Goal: Feedback & Contribution: Leave review/rating

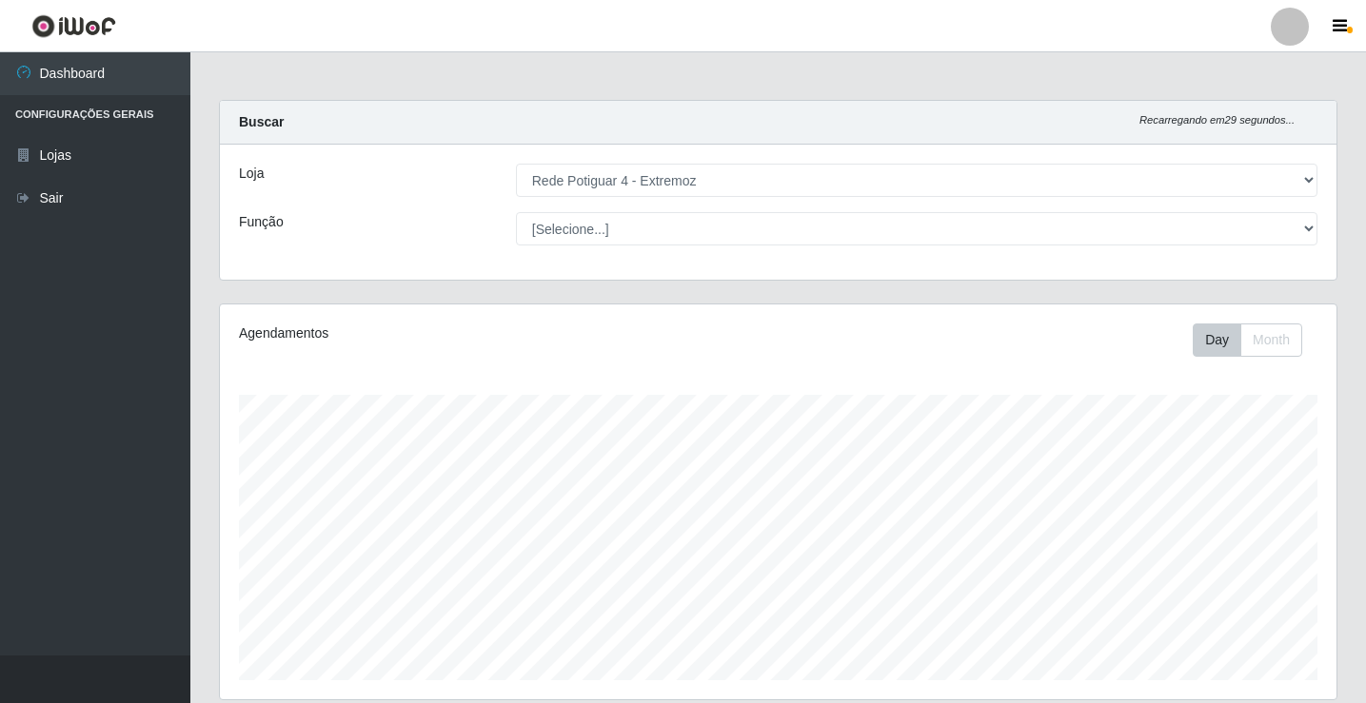
select select "78"
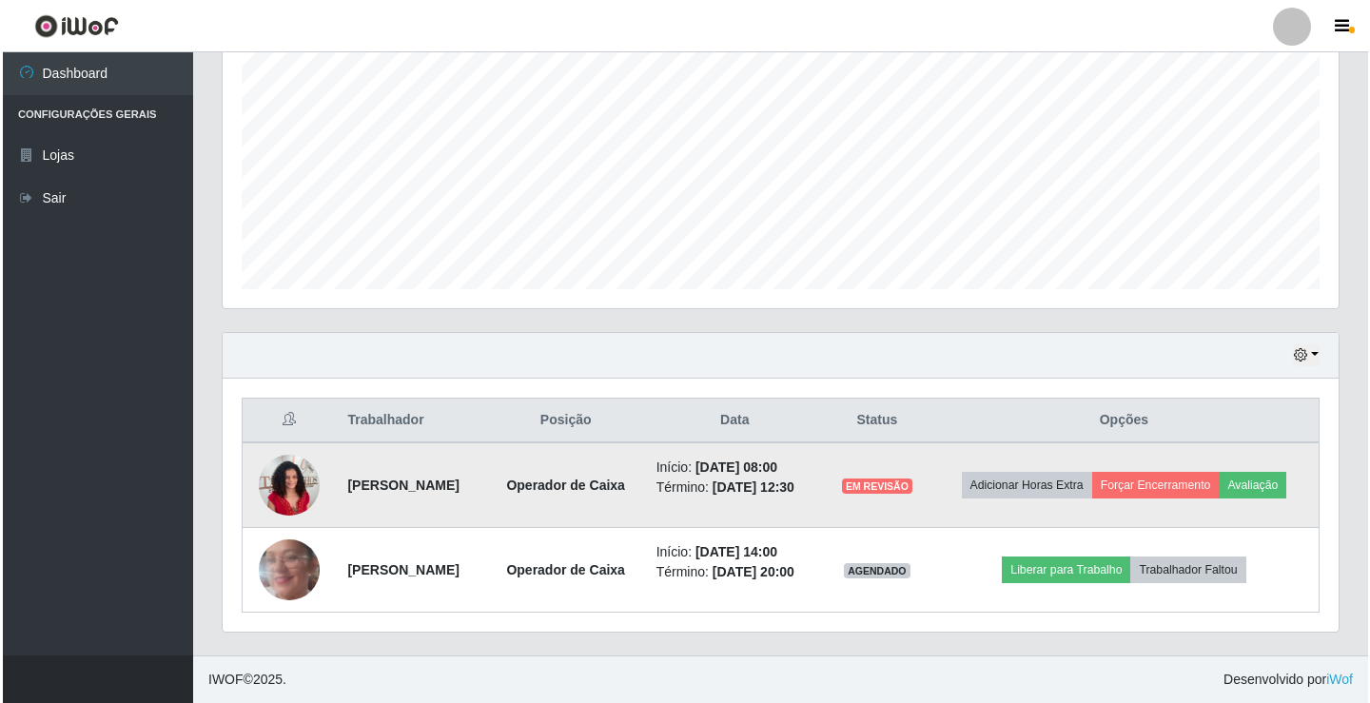
scroll to position [391, 0]
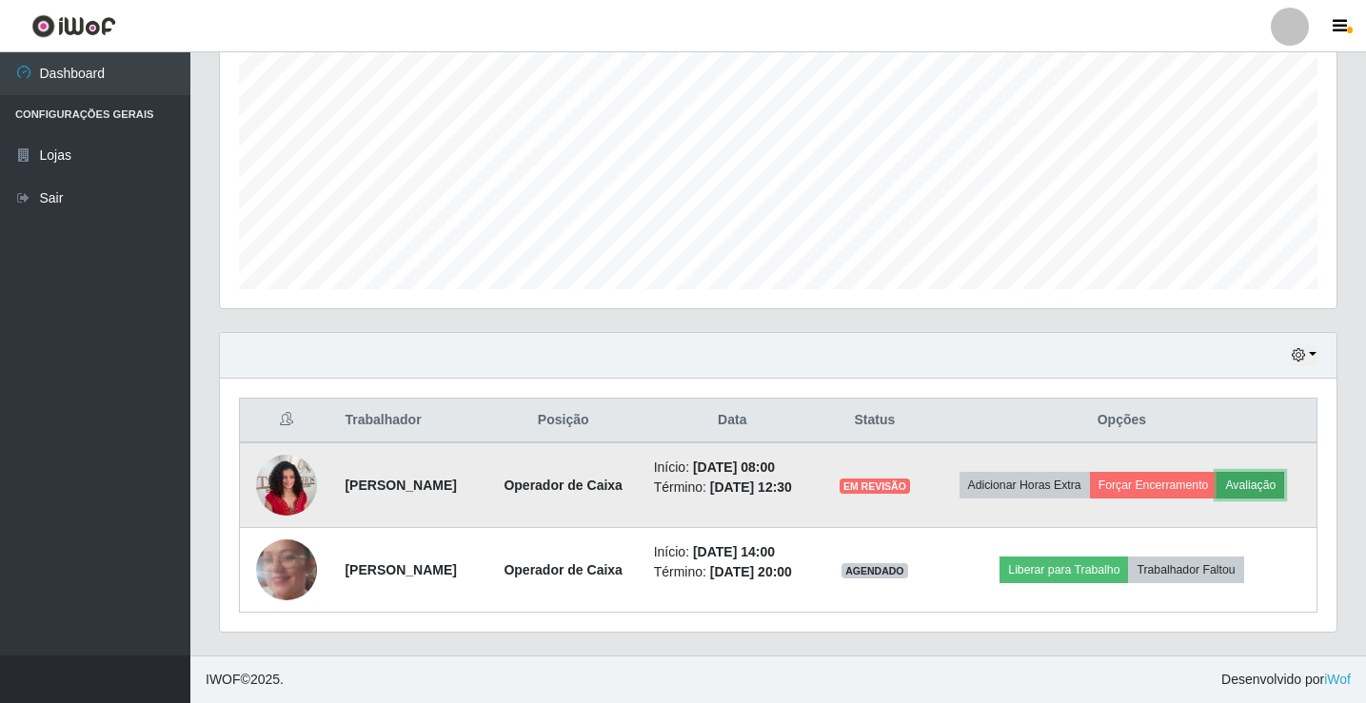
click at [1284, 482] on button "Avaliação" at bounding box center [1250, 485] width 68 height 27
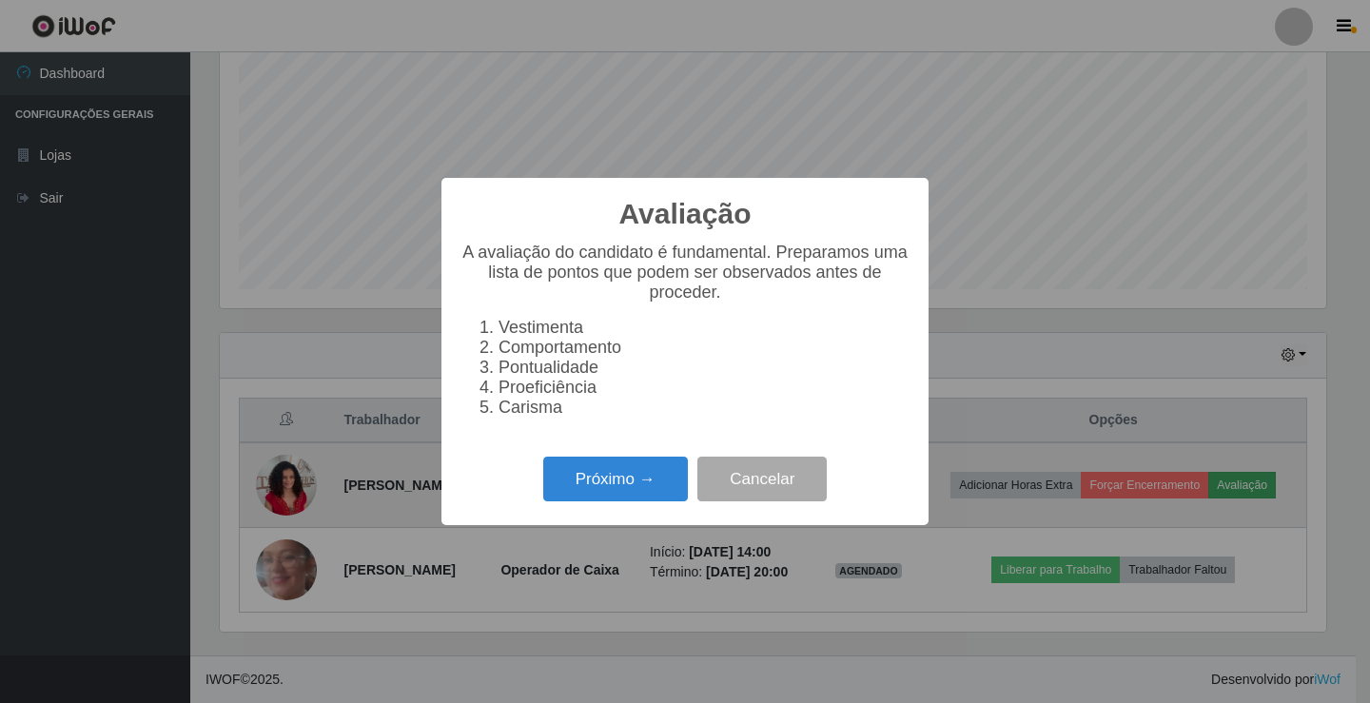
scroll to position [395, 1107]
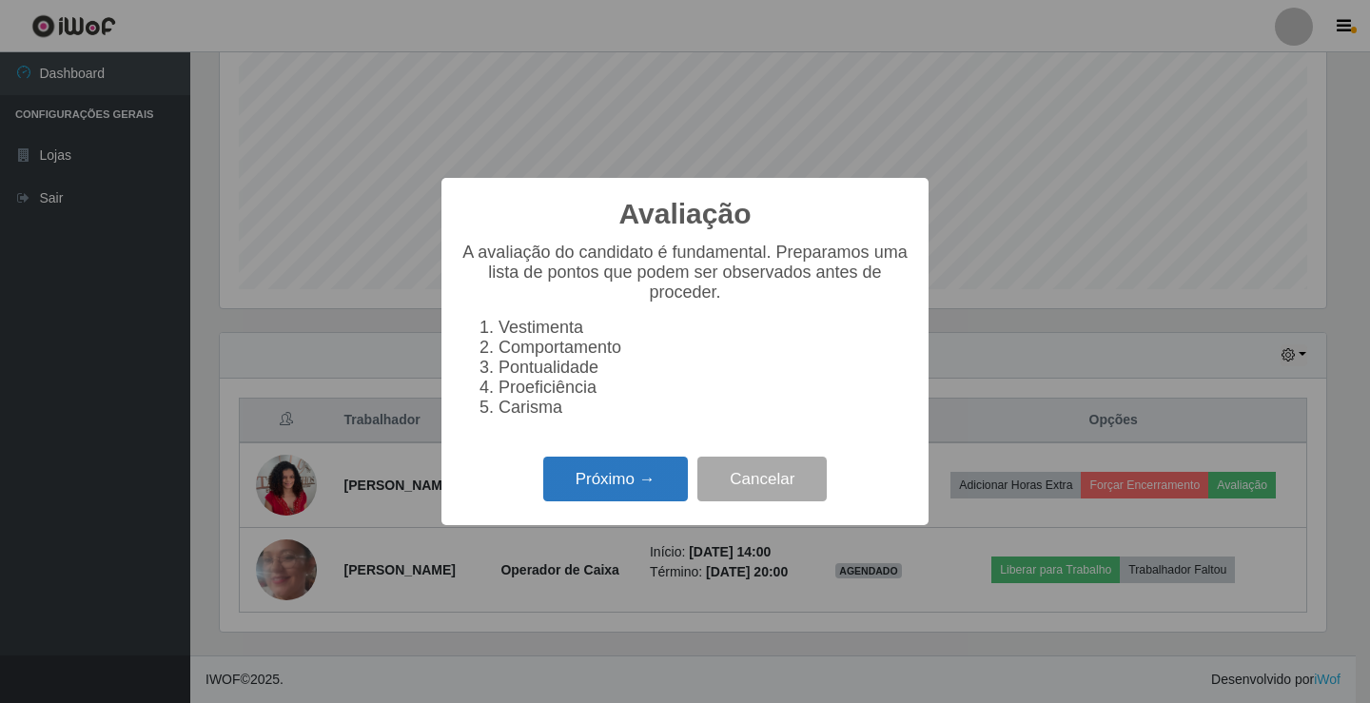
click at [632, 497] on button "Próximo →" at bounding box center [615, 479] width 145 height 45
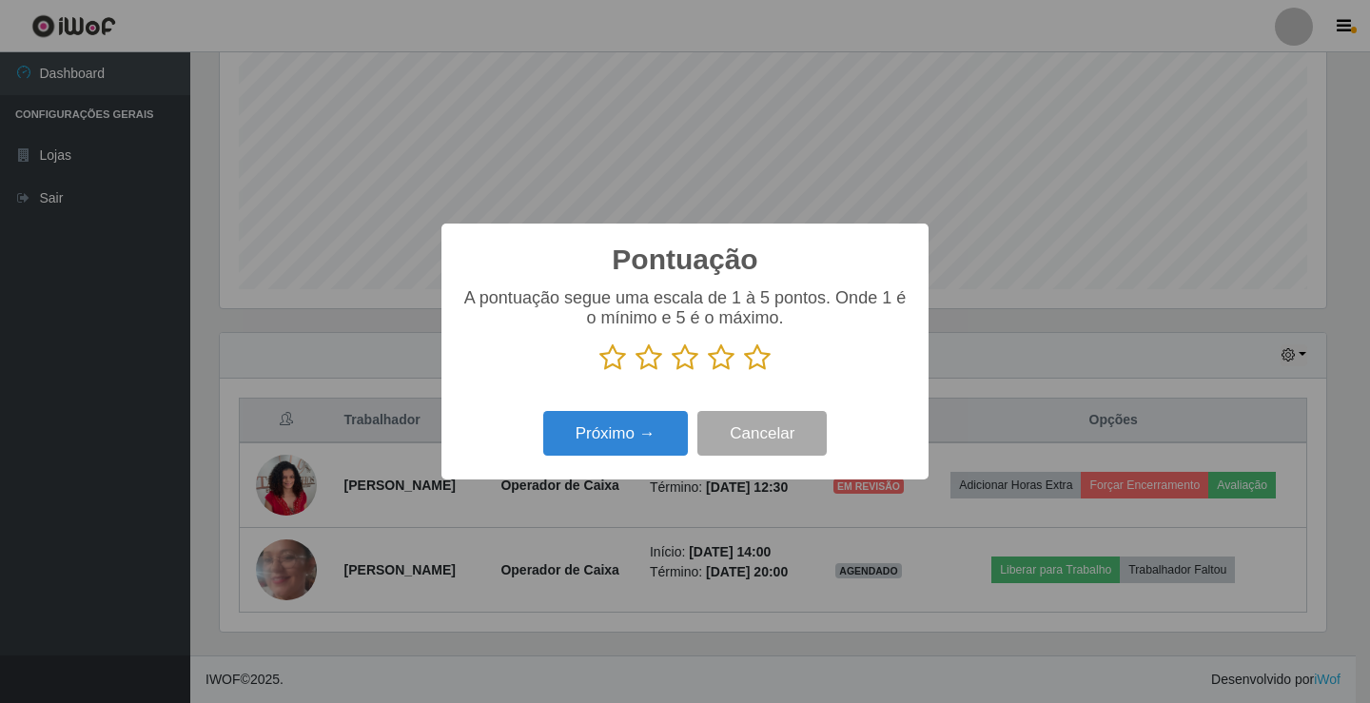
click at [676, 363] on icon at bounding box center [685, 358] width 27 height 29
click at [672, 372] on input "radio" at bounding box center [672, 372] width 0 height 0
click at [651, 449] on button "Próximo →" at bounding box center [615, 433] width 145 height 45
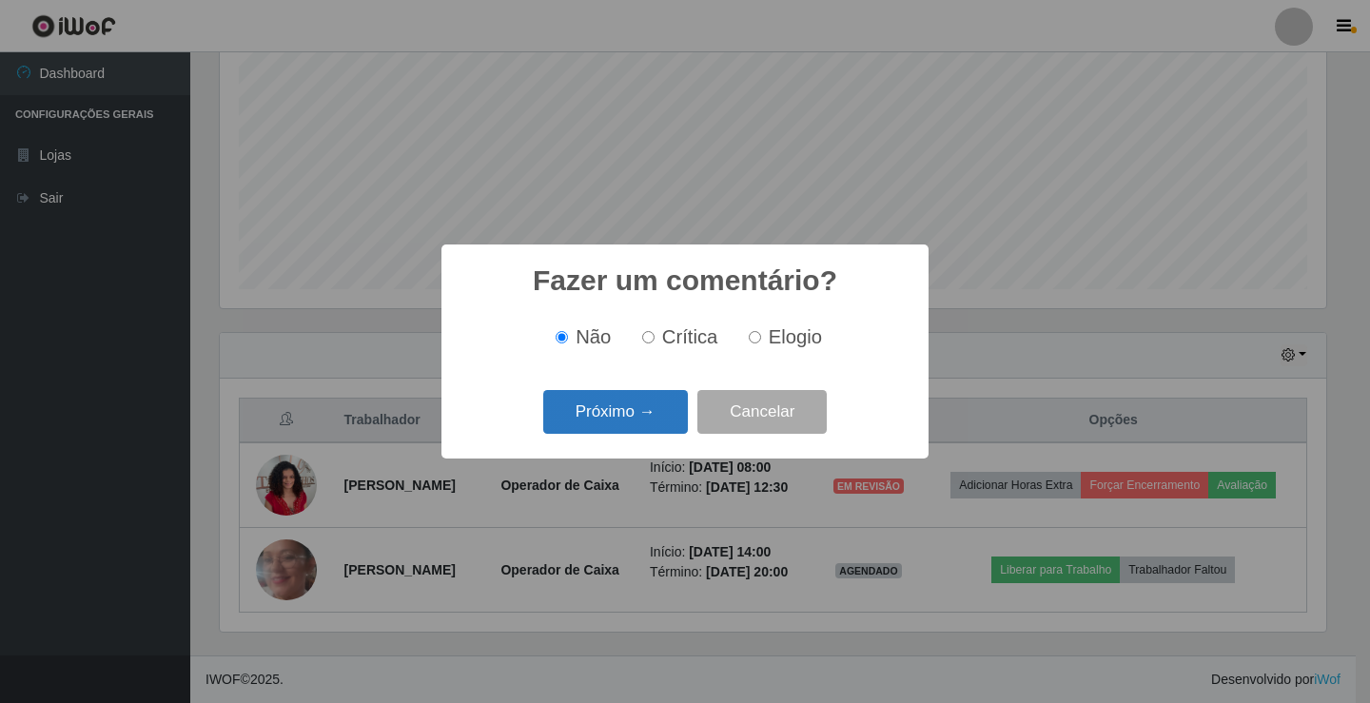
click at [613, 412] on button "Próximo →" at bounding box center [615, 412] width 145 height 45
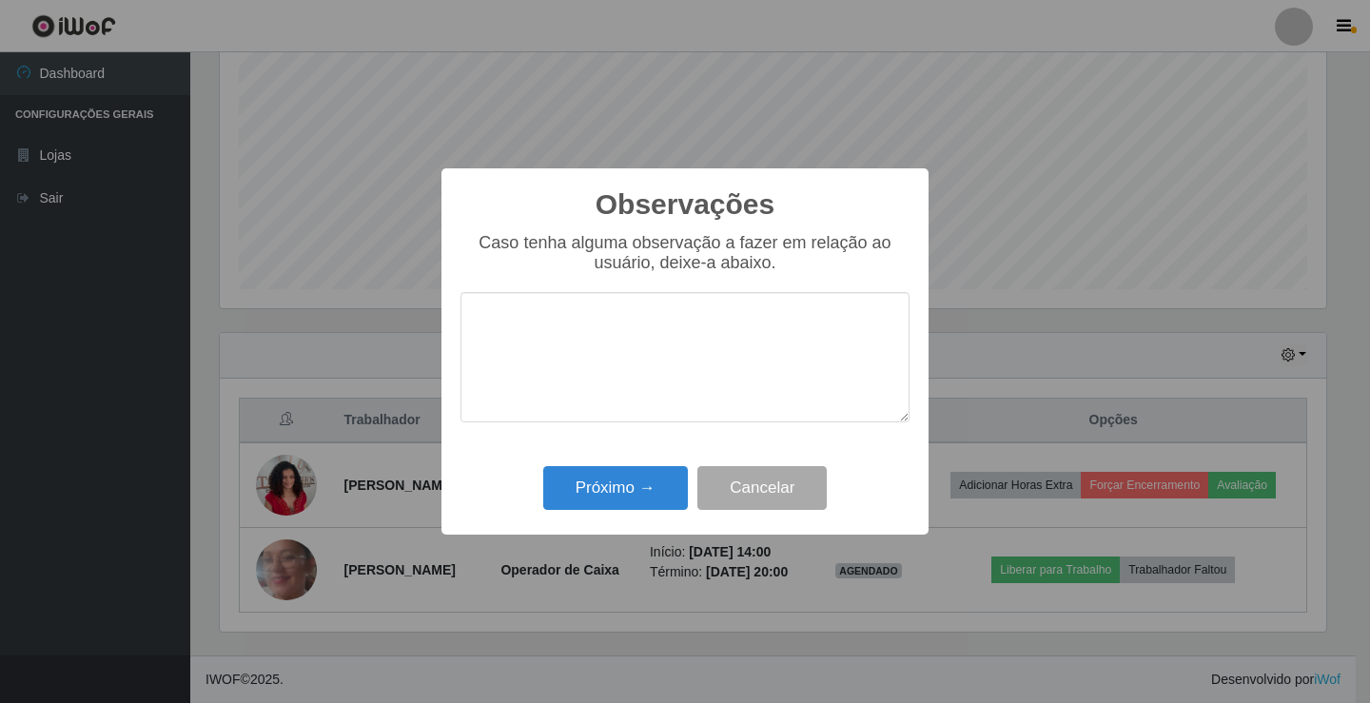
click at [656, 364] on textarea at bounding box center [685, 357] width 449 height 130
type textarea "M"
click at [498, 328] on textarea "meuito lenta, precisa ter mais atenção e ser mais organizada" at bounding box center [685, 357] width 449 height 130
click at [627, 357] on textarea "muito lenta, precisa ter mais atenção e ser mais organizada" at bounding box center [685, 357] width 449 height 130
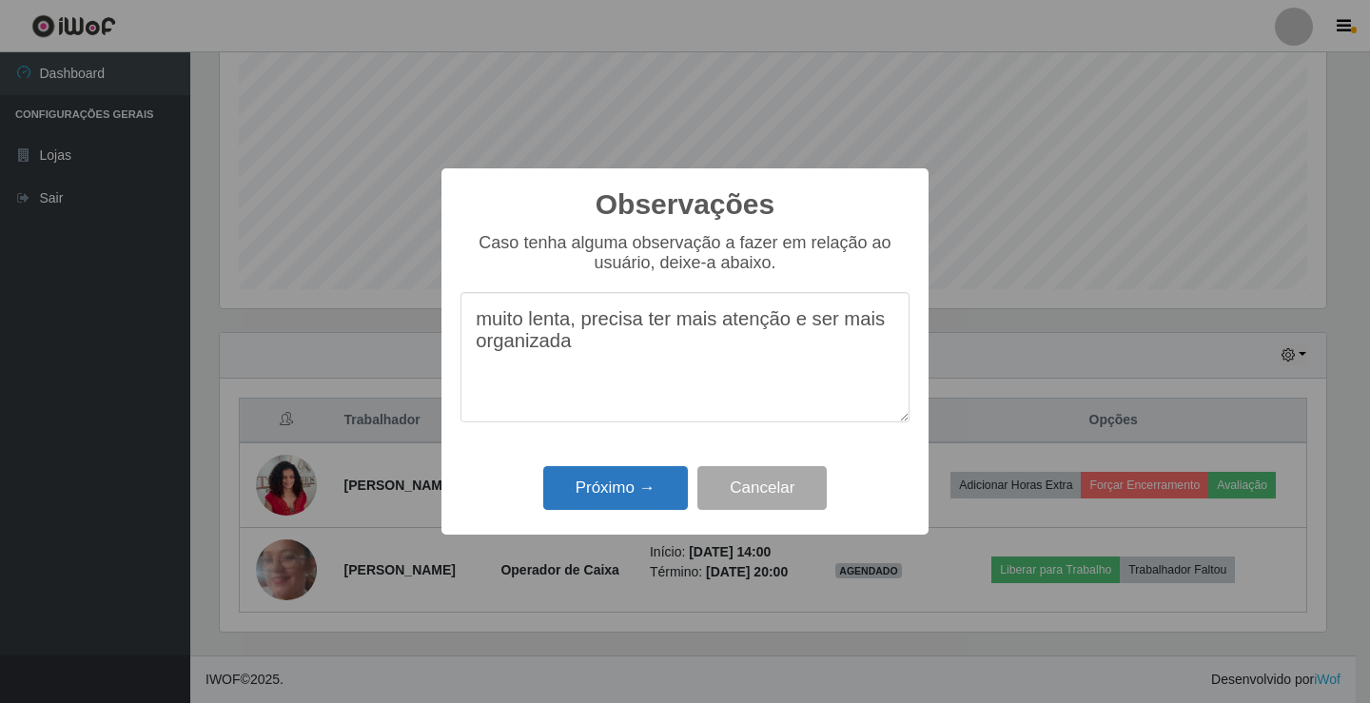
type textarea "muito lenta, precisa ter mais atenção e ser mais organizada"
click at [647, 502] on button "Próximo →" at bounding box center [615, 488] width 145 height 45
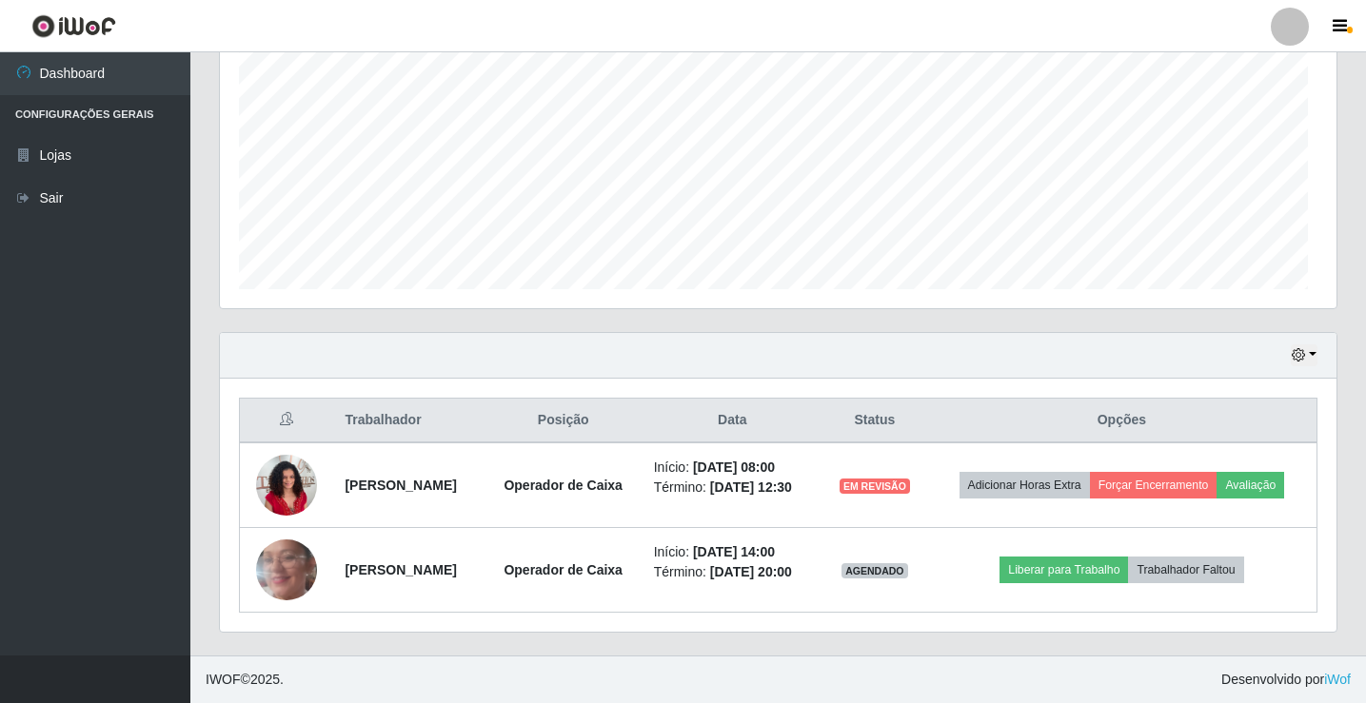
scroll to position [395, 1116]
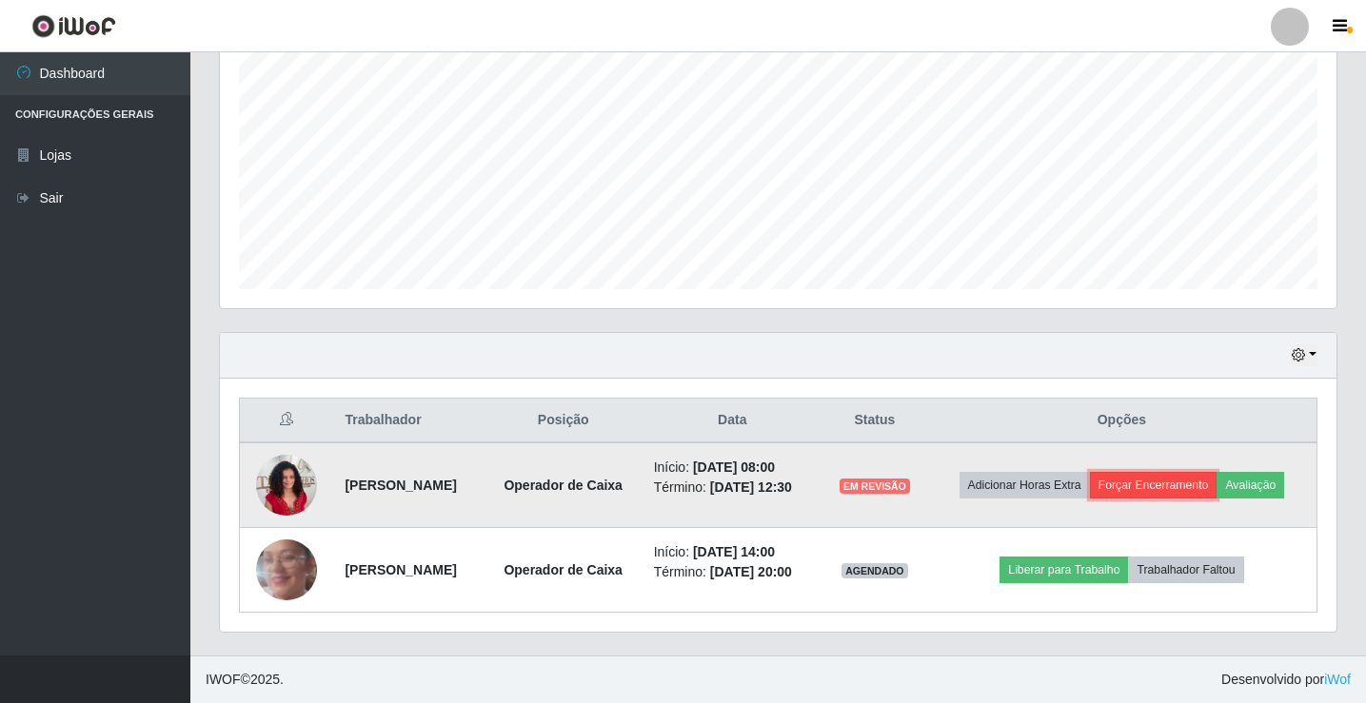
click at [1188, 482] on button "Forçar Encerramento" at bounding box center [1154, 485] width 128 height 27
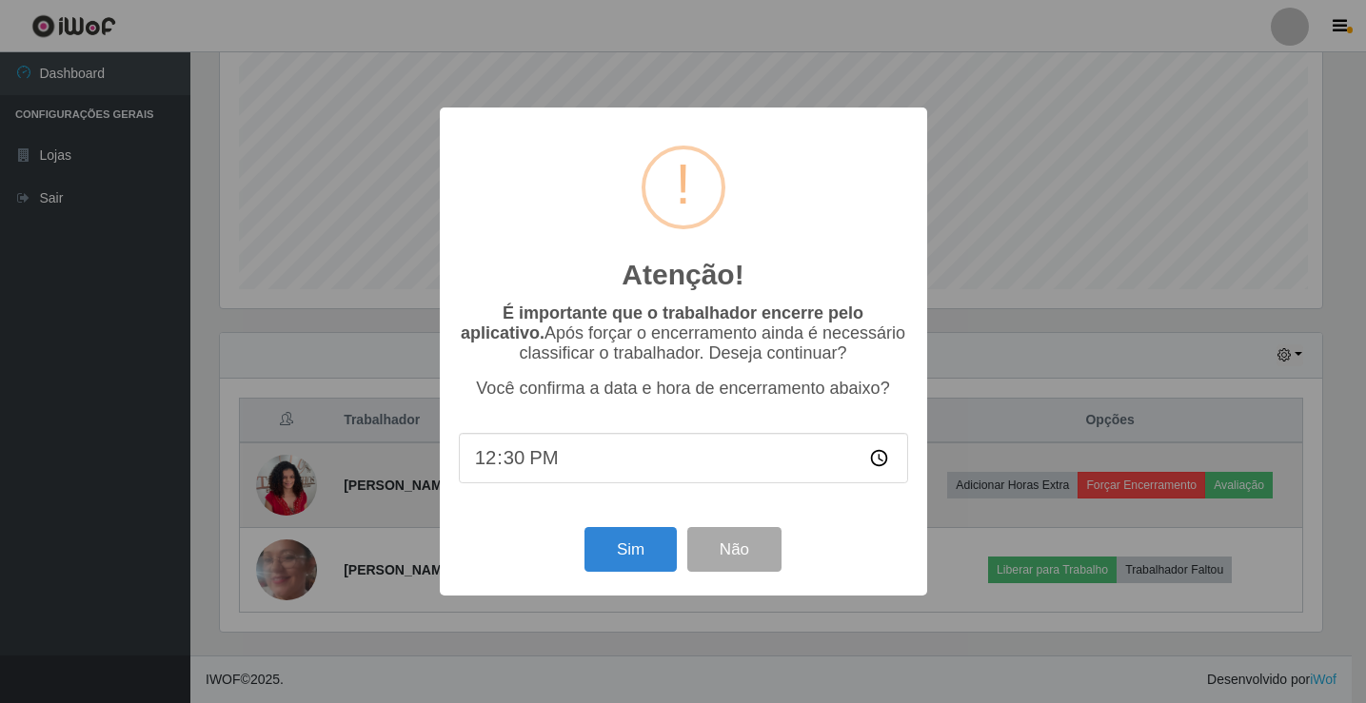
scroll to position [395, 1107]
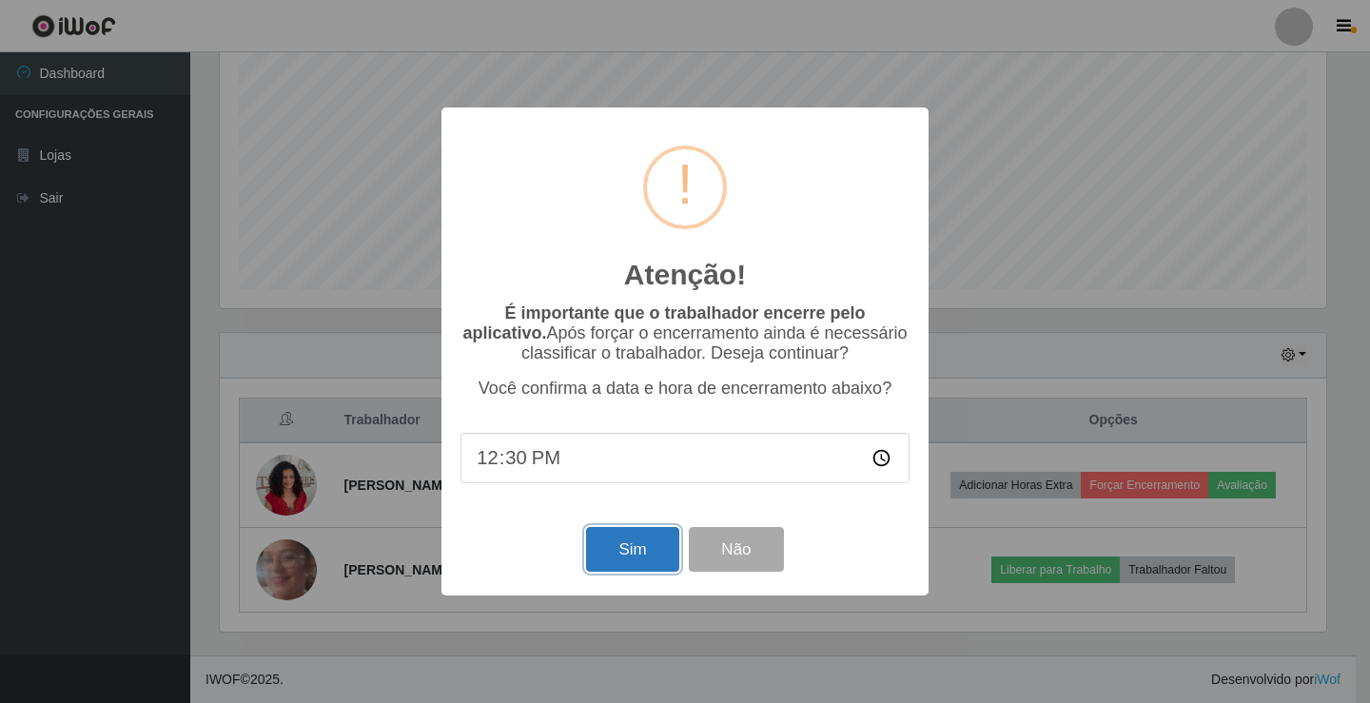
click at [650, 562] on button "Sim" at bounding box center [632, 549] width 92 height 45
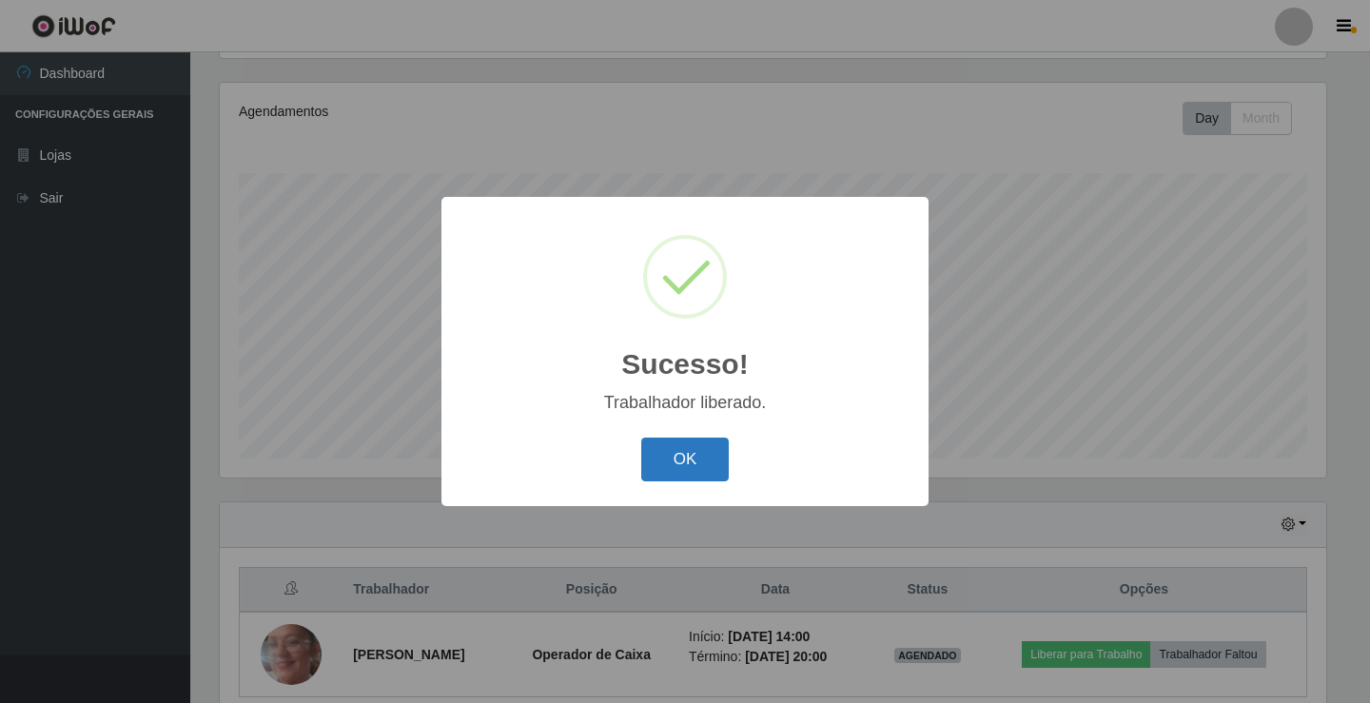
click at [688, 454] on button "OK" at bounding box center [685, 460] width 89 height 45
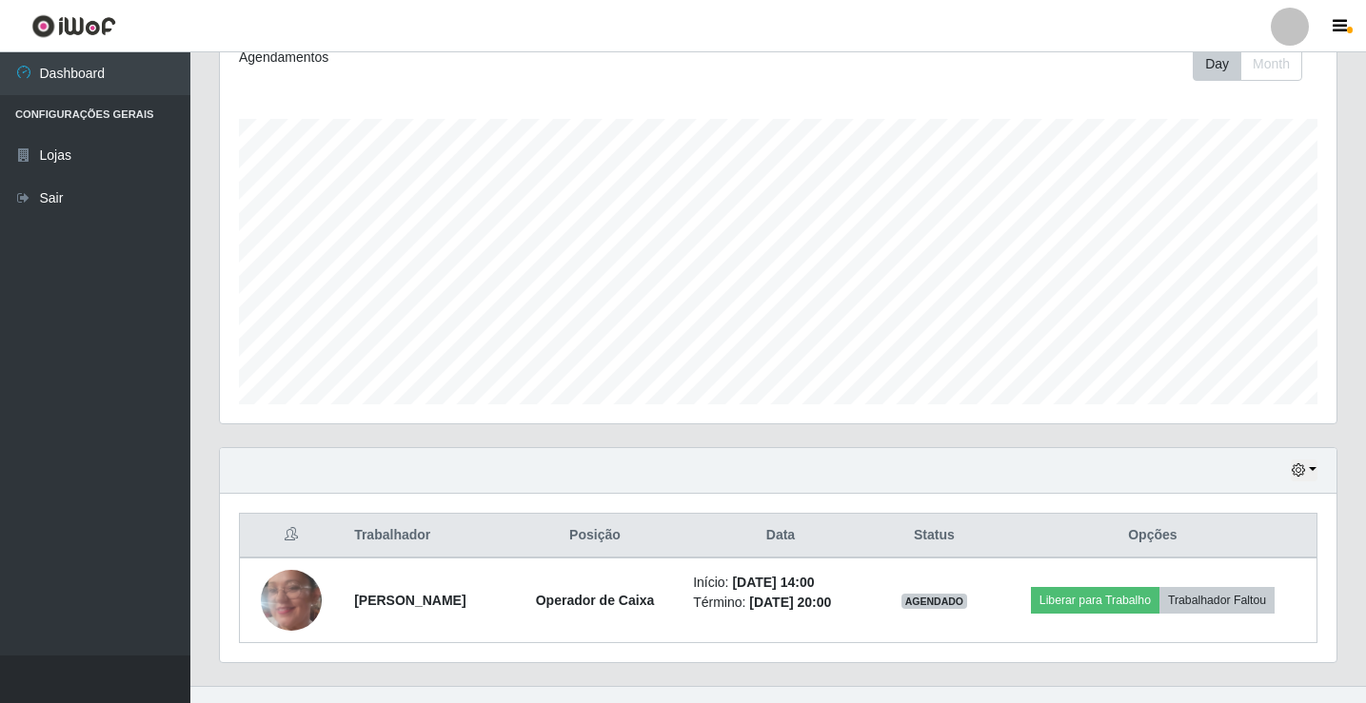
scroll to position [306, 0]
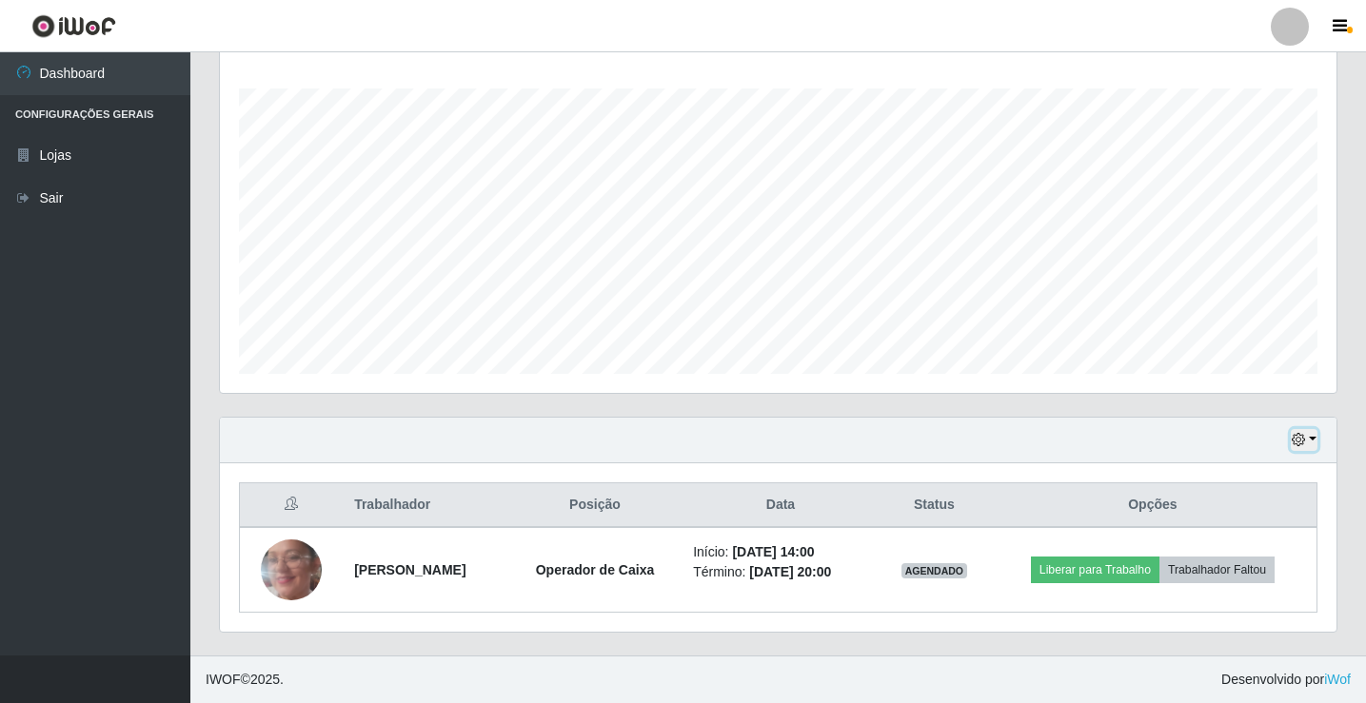
click at [1298, 441] on icon "button" at bounding box center [1297, 439] width 13 height 13
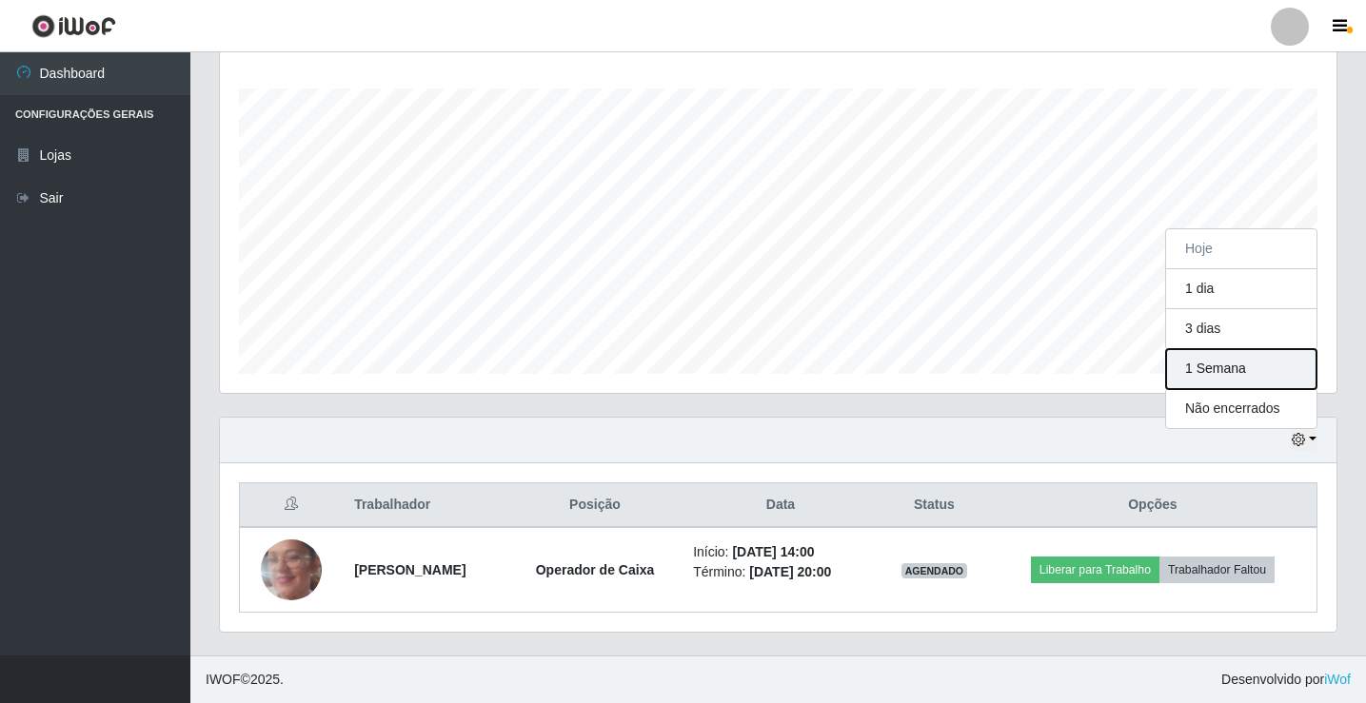
click at [1222, 364] on button "1 Semana" at bounding box center [1241, 369] width 150 height 40
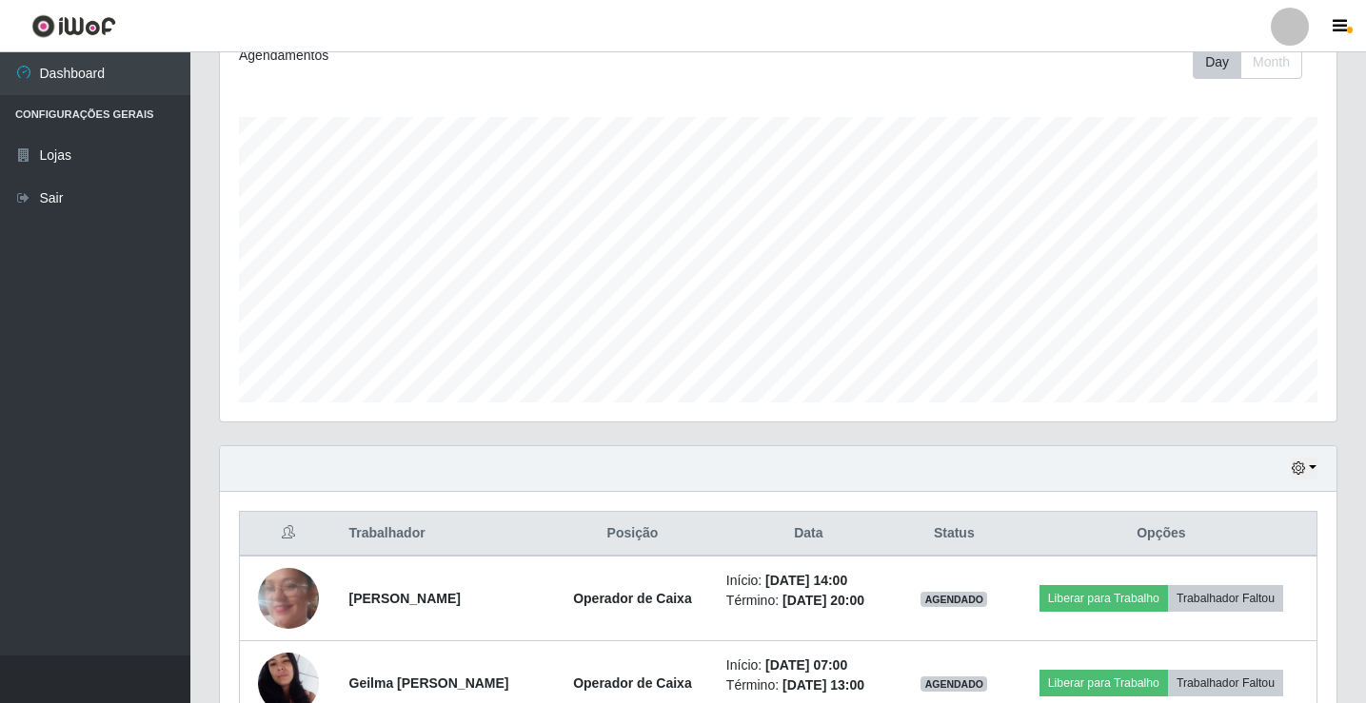
scroll to position [254, 0]
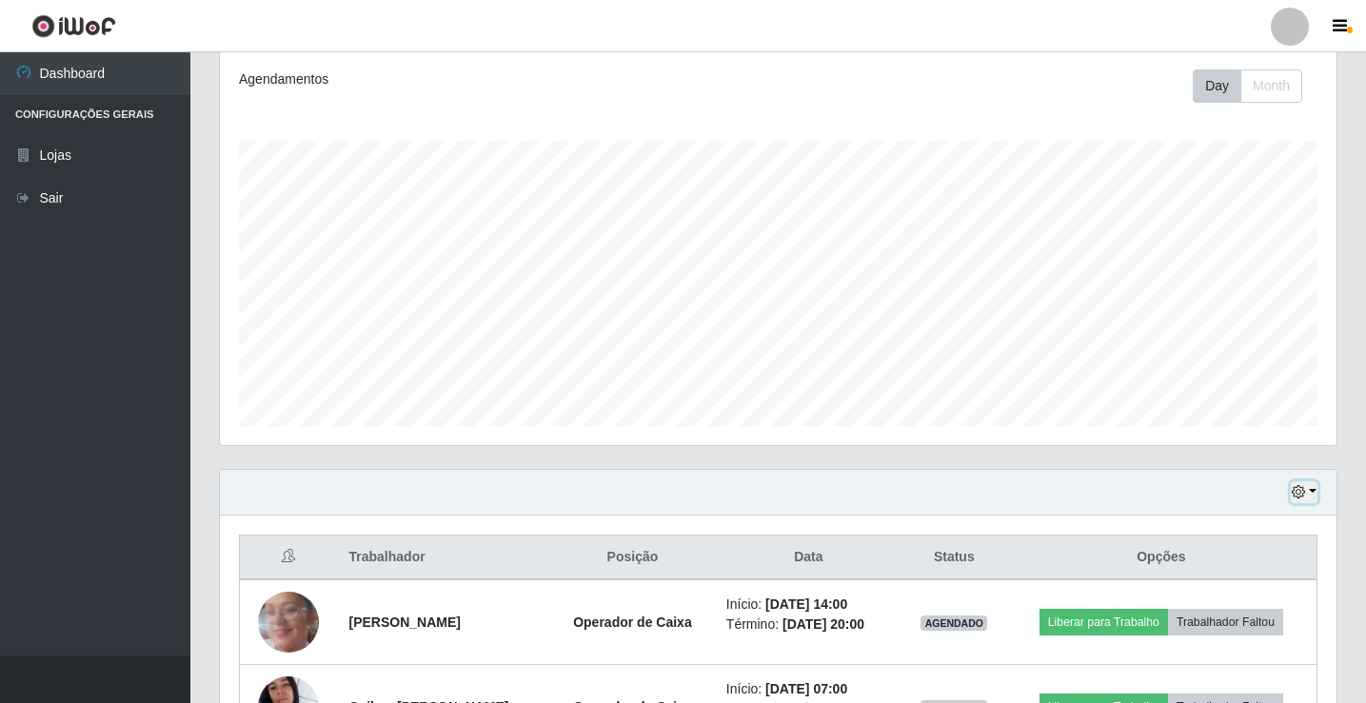
click at [1302, 501] on button "button" at bounding box center [1303, 493] width 27 height 22
click at [1194, 307] on button "Hoje" at bounding box center [1241, 302] width 150 height 40
